Goal: Contribute content

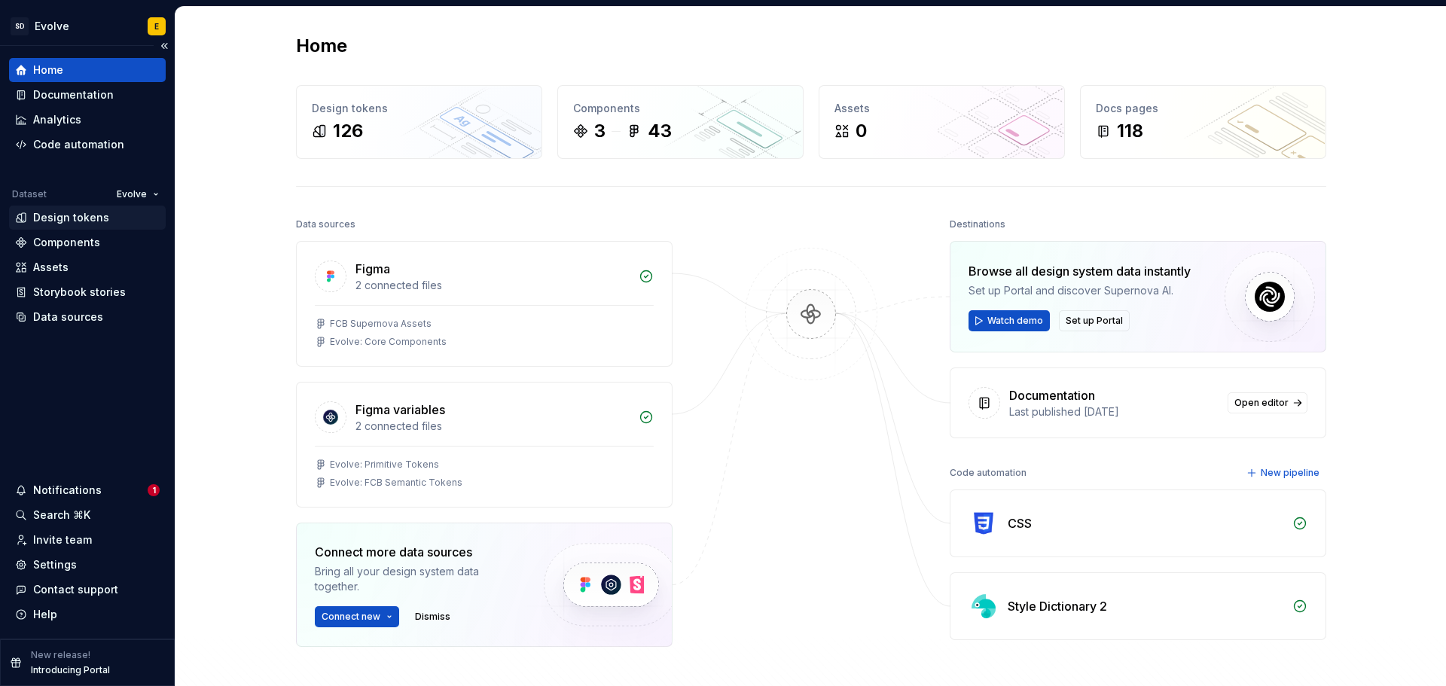
click at [61, 220] on div "Design tokens" at bounding box center [71, 217] width 76 height 15
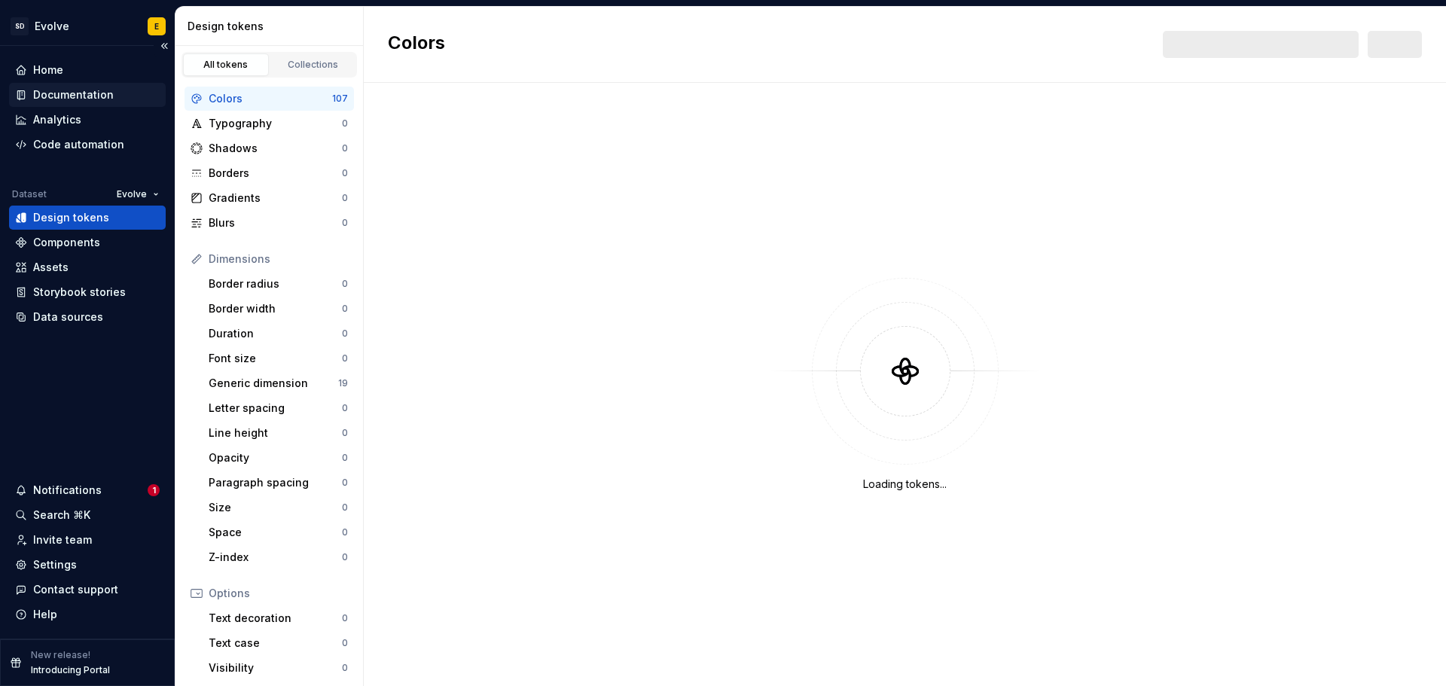
click at [73, 97] on div "Documentation" at bounding box center [73, 94] width 81 height 15
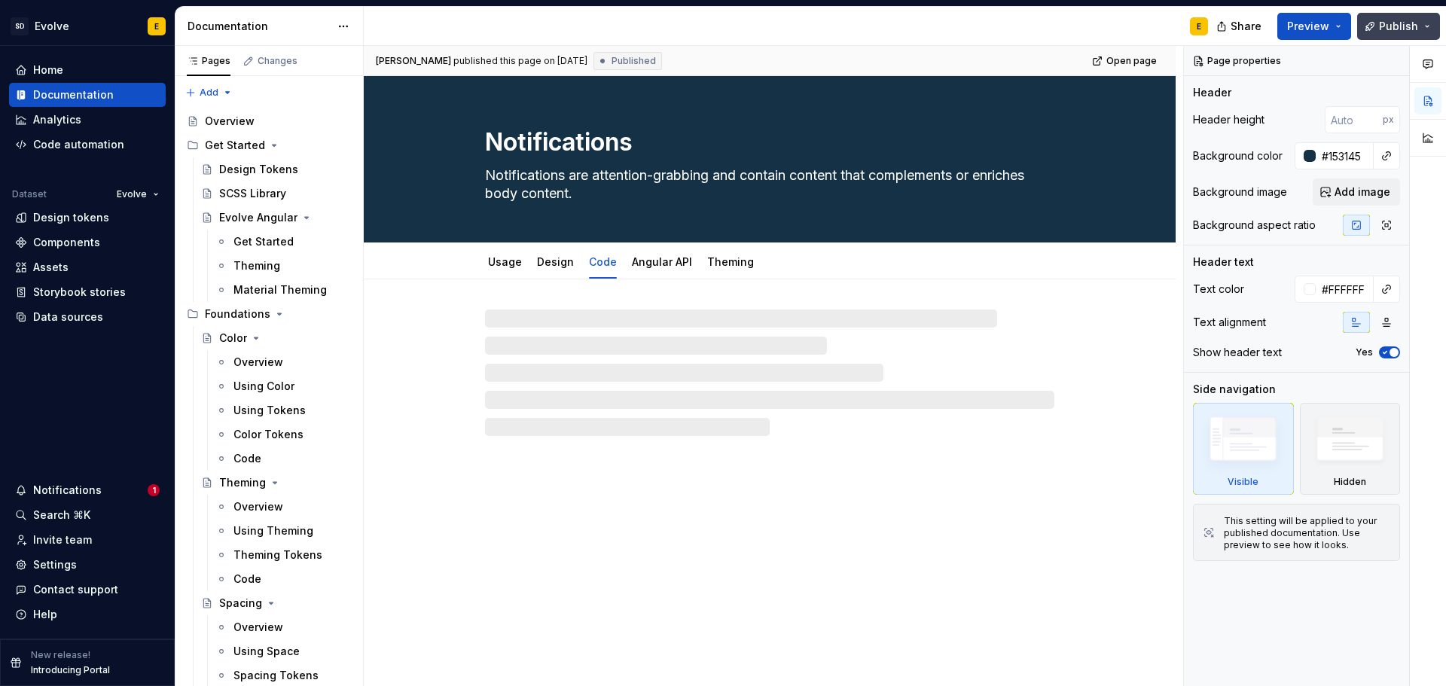
click at [1394, 20] on span "Publish" at bounding box center [1398, 26] width 39 height 15
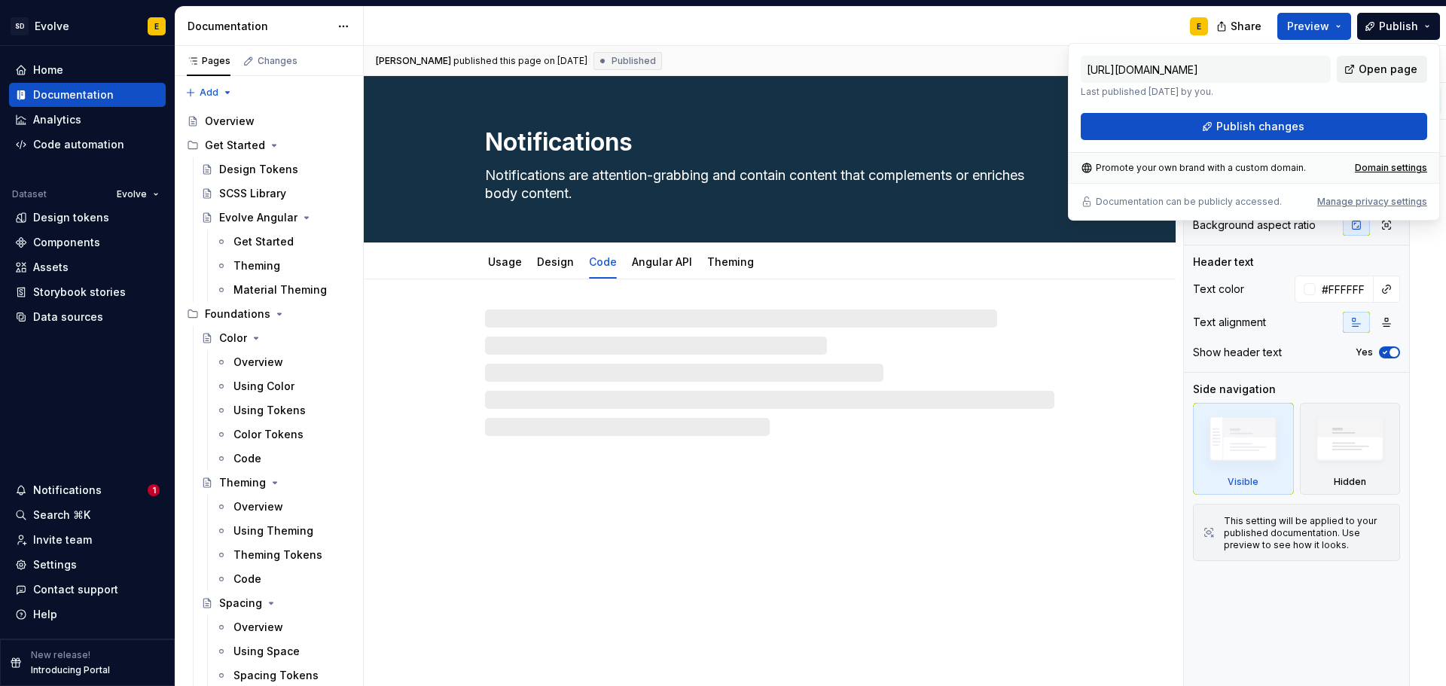
click at [1412, 62] on span "Open page" at bounding box center [1388, 69] width 59 height 15
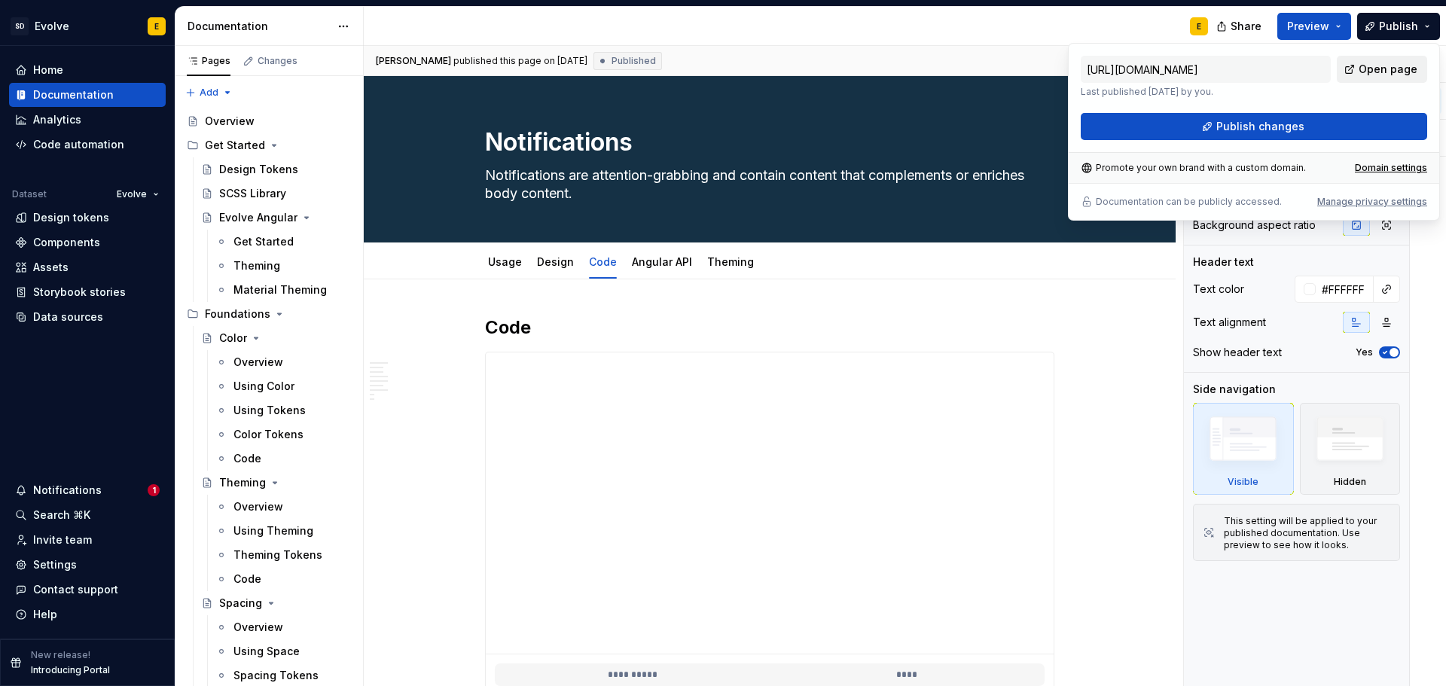
type textarea "*"
